Goal: Information Seeking & Learning: Find specific fact

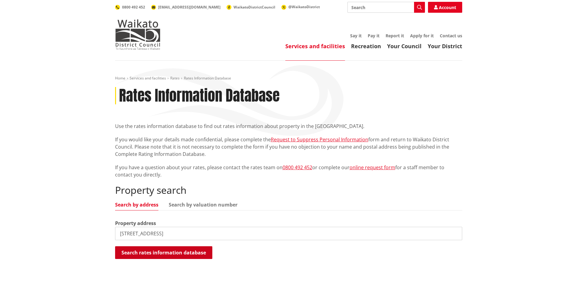
type input "[STREET_ADDRESS]"
click at [121, 248] on button "Search rates information database" at bounding box center [163, 252] width 97 height 13
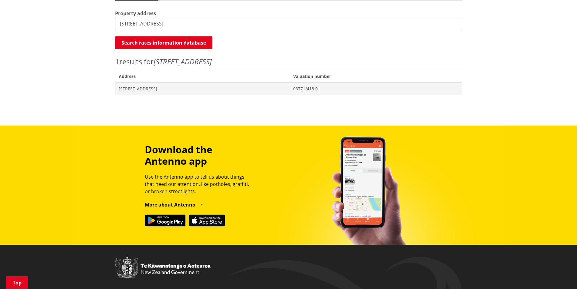
scroll to position [212, 0]
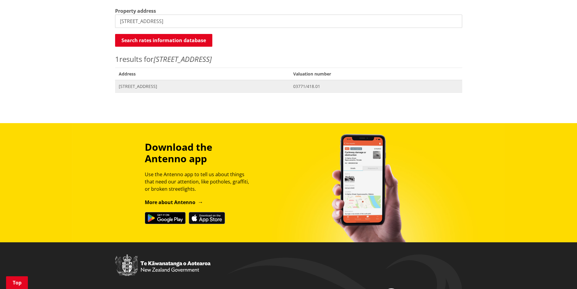
click at [148, 86] on span "[STREET_ADDRESS]" at bounding box center [203, 86] width 168 height 6
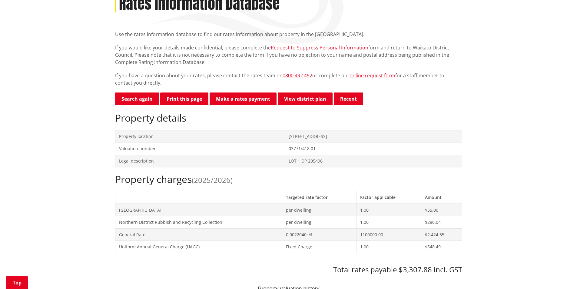
scroll to position [91, 0]
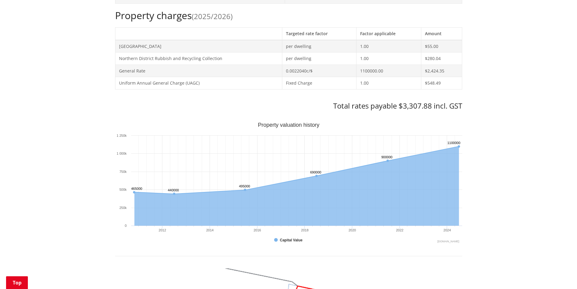
scroll to position [152, 0]
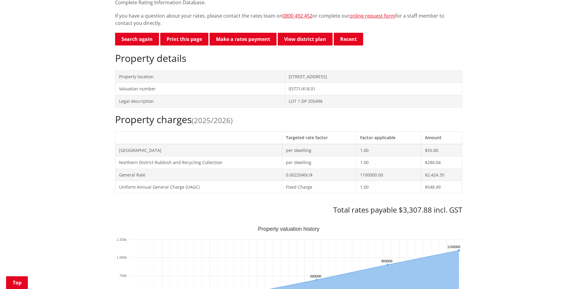
drag, startPoint x: 81, startPoint y: 67, endPoint x: 100, endPoint y: 60, distance: 20.2
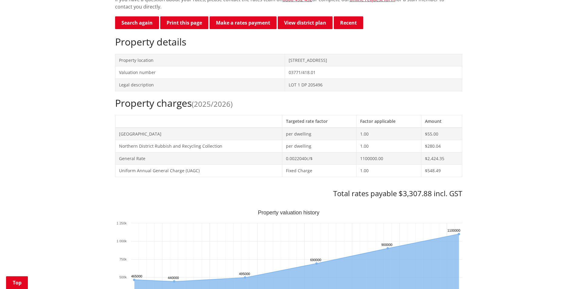
scroll to position [182, 0]
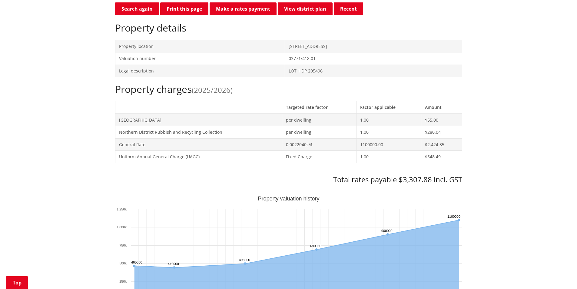
click at [518, 194] on div "Home Services and facilities Rates Rates Information Database Rates Information…" at bounding box center [288, 279] width 577 height 800
drag, startPoint x: 338, startPoint y: 192, endPoint x: 429, endPoint y: 187, distance: 91.1
click at [505, 154] on div "Home Services and facilities Rates Rates Information Database Rates Information…" at bounding box center [288, 279] width 577 height 800
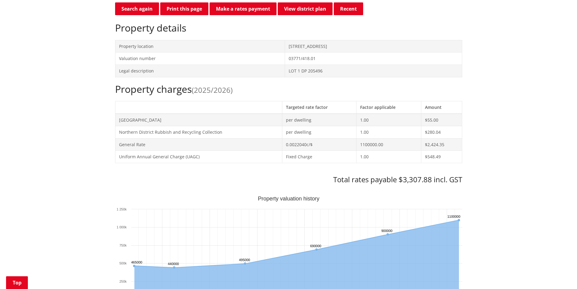
click at [504, 130] on div "Home Services and facilities Rates Rates Information Database Rates Information…" at bounding box center [288, 279] width 577 height 800
click at [467, 193] on div "Home Services and facilities Rates Rates Information Database Rates Information…" at bounding box center [288, 279] width 577 height 800
click at [79, 119] on div "Home Services and facilities Rates Rates Information Database Rates Information…" at bounding box center [288, 279] width 577 height 800
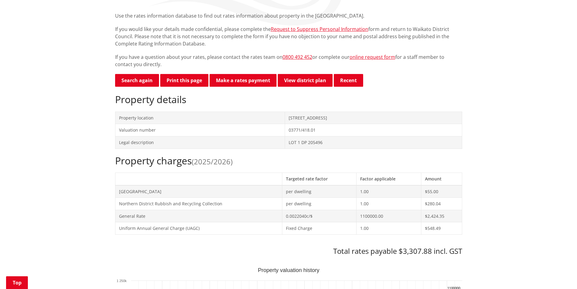
scroll to position [121, 0]
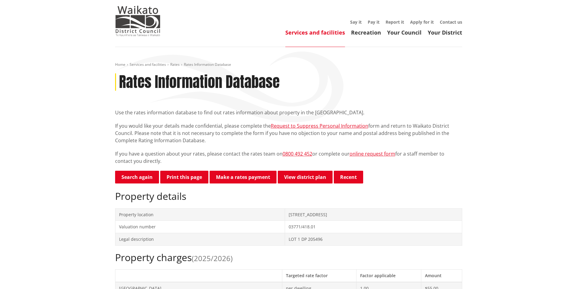
scroll to position [0, 0]
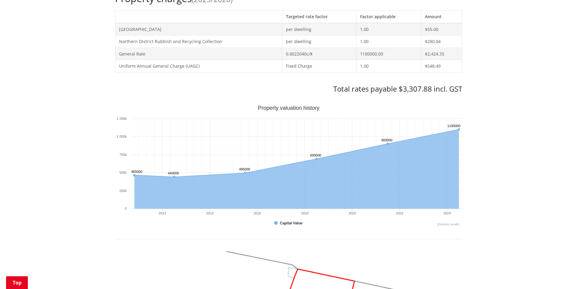
scroll to position [273, 0]
click at [476, 124] on div "Home Services and facilities Rates Rates Information Database Rates Information…" at bounding box center [288, 188] width 577 height 800
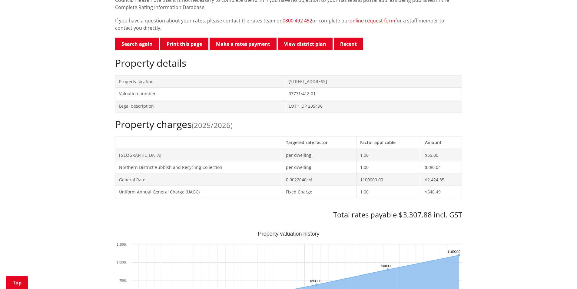
scroll to position [91, 0]
